Goal: Complete application form

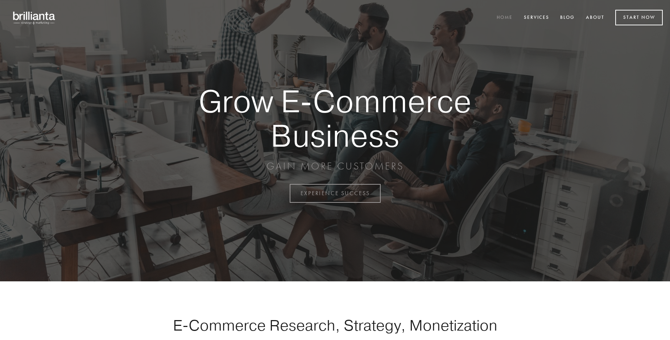
scroll to position [1900, 0]
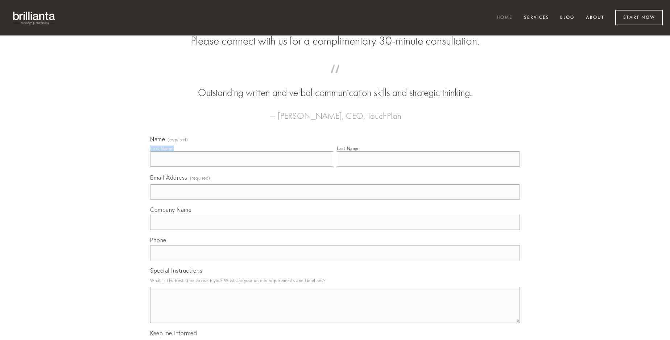
type input "[PERSON_NAME] DDS"
click at [428, 167] on input "Last Name" at bounding box center [428, 159] width 183 height 15
type input "[PERSON_NAME] DDS"
click at [335, 200] on input "Email Address (required)" at bounding box center [335, 191] width 370 height 15
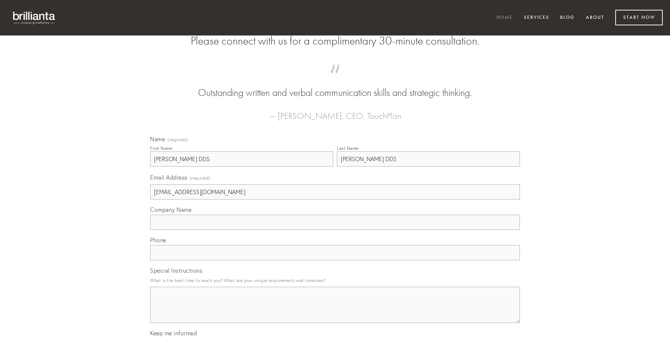
type input "[EMAIL_ADDRESS][DOMAIN_NAME]"
click at [335, 230] on input "Company Name" at bounding box center [335, 222] width 370 height 15
type input "volubilis"
click at [335, 261] on input "text" at bounding box center [335, 252] width 370 height 15
click at [335, 312] on textarea "Special Instructions" at bounding box center [335, 305] width 370 height 36
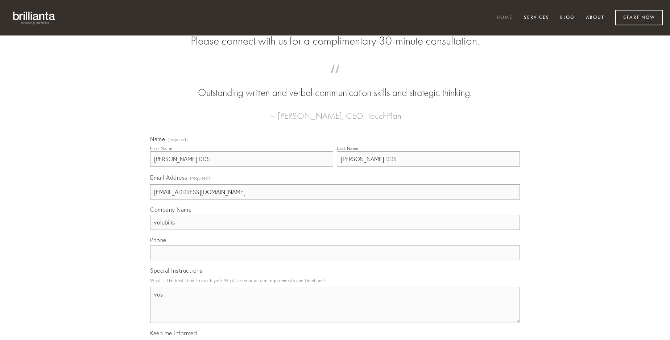
type textarea "vos"
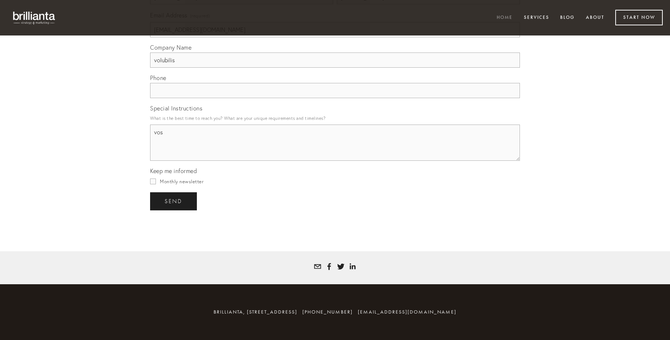
click at [174, 201] on span "send" at bounding box center [174, 201] width 18 height 7
